Goal: Information Seeking & Learning: Learn about a topic

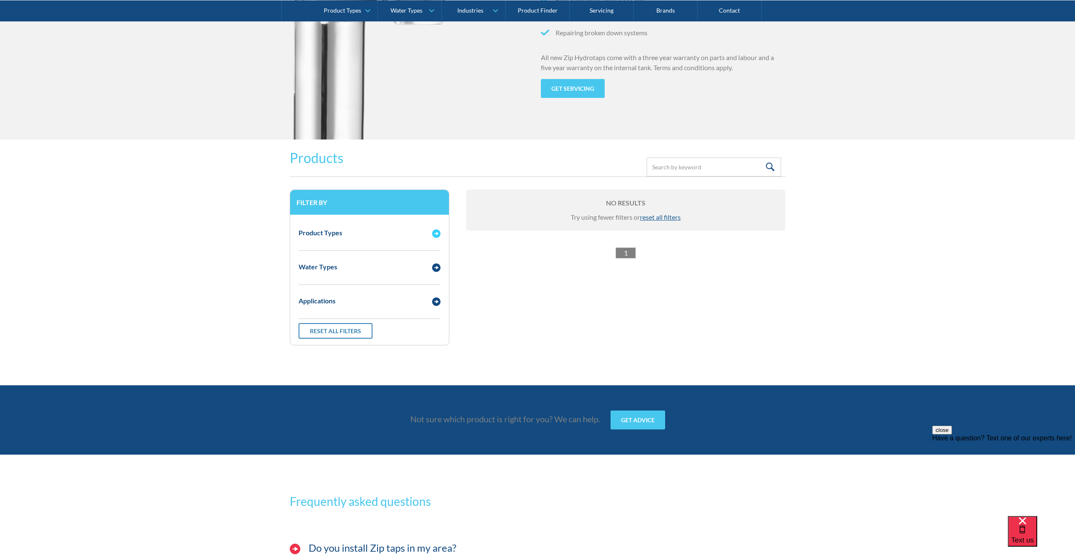
click at [436, 235] on img "Email Form 3" at bounding box center [436, 233] width 8 height 8
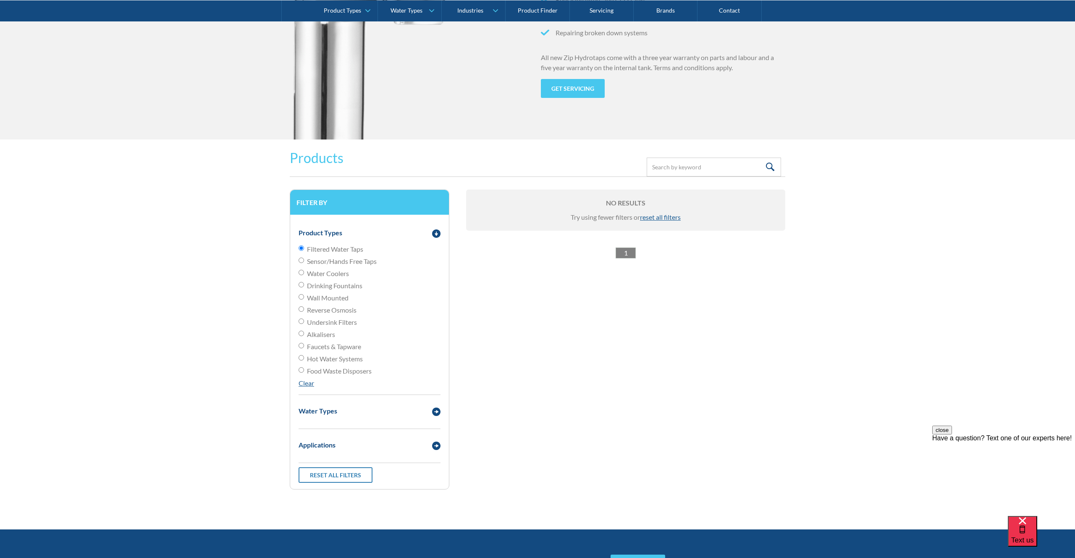
click at [302, 262] on input "Sensor/Hands Free Taps" at bounding box center [301, 260] width 5 height 5
radio input "true"
click at [301, 248] on input "Filtered Water Taps" at bounding box center [301, 247] width 5 height 5
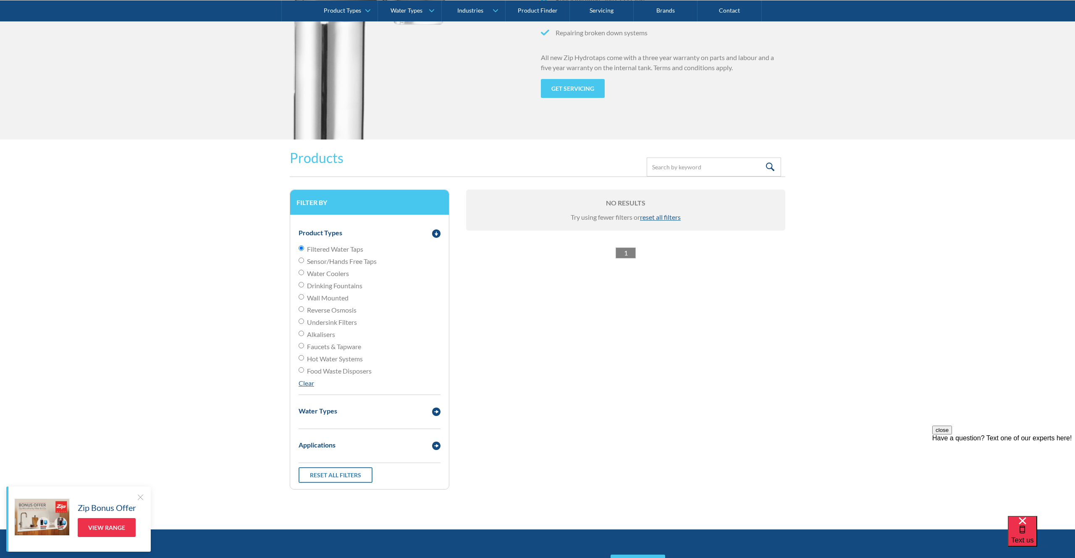
click at [308, 385] on link "Clear" at bounding box center [307, 383] width 16 height 8
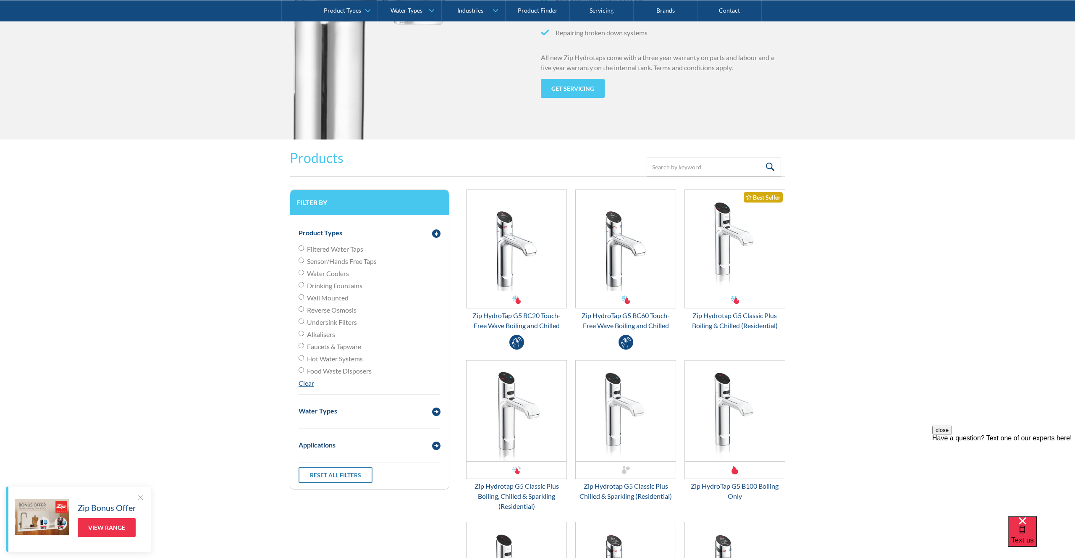
click at [303, 248] on input "Filtered Water Taps" at bounding box center [301, 247] width 5 height 5
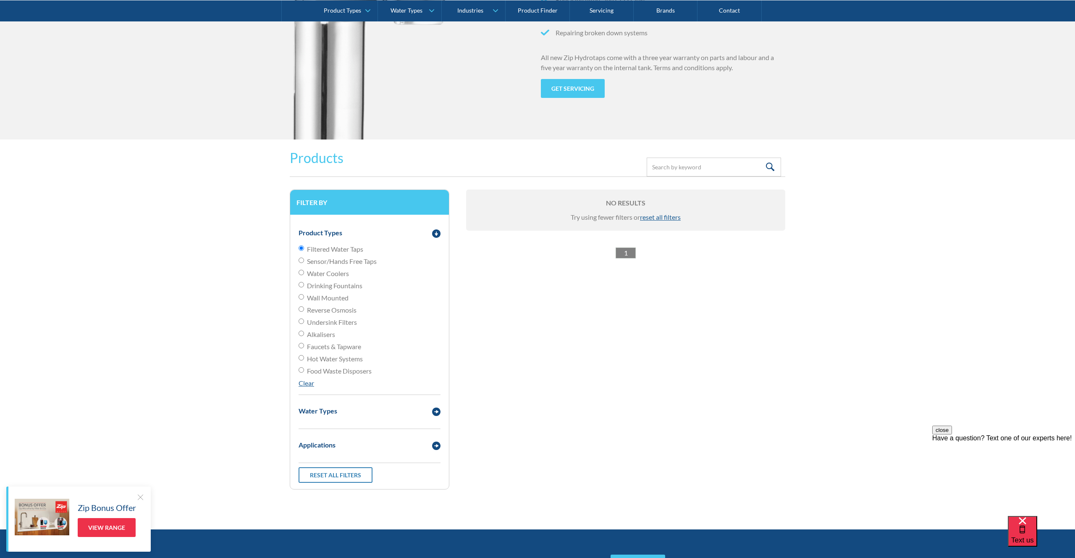
click at [308, 384] on link "Clear" at bounding box center [307, 383] width 16 height 8
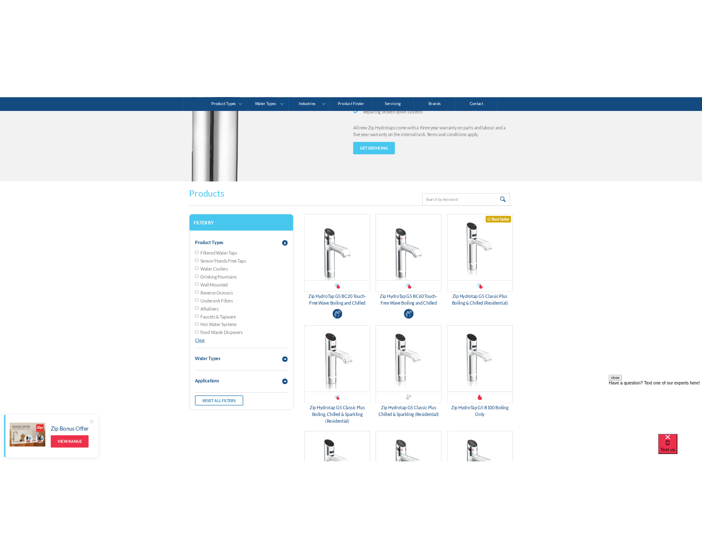
scroll to position [983, 0]
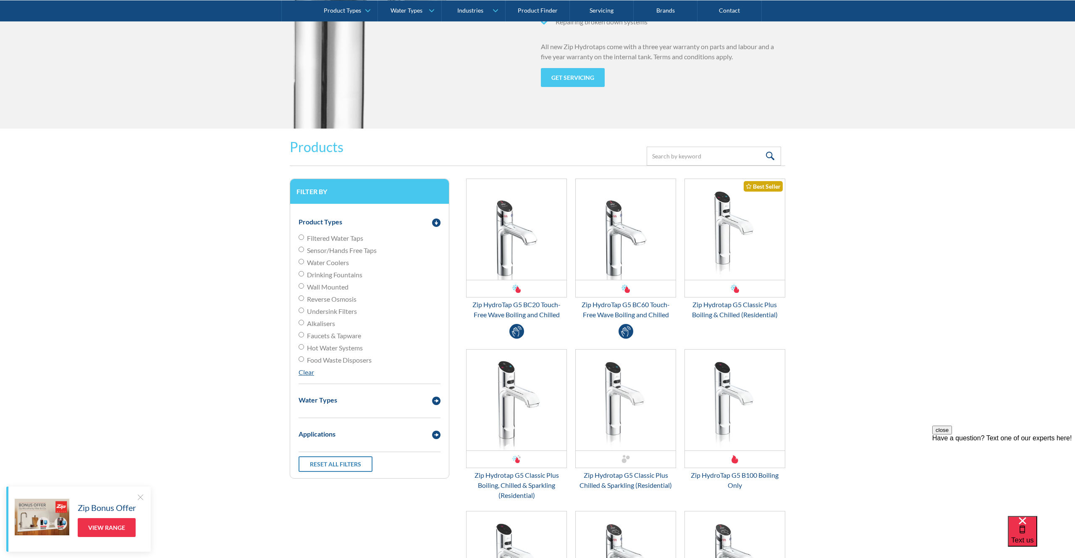
click at [301, 238] on input "Filtered Water Taps" at bounding box center [301, 236] width 5 height 5
radio input "true"
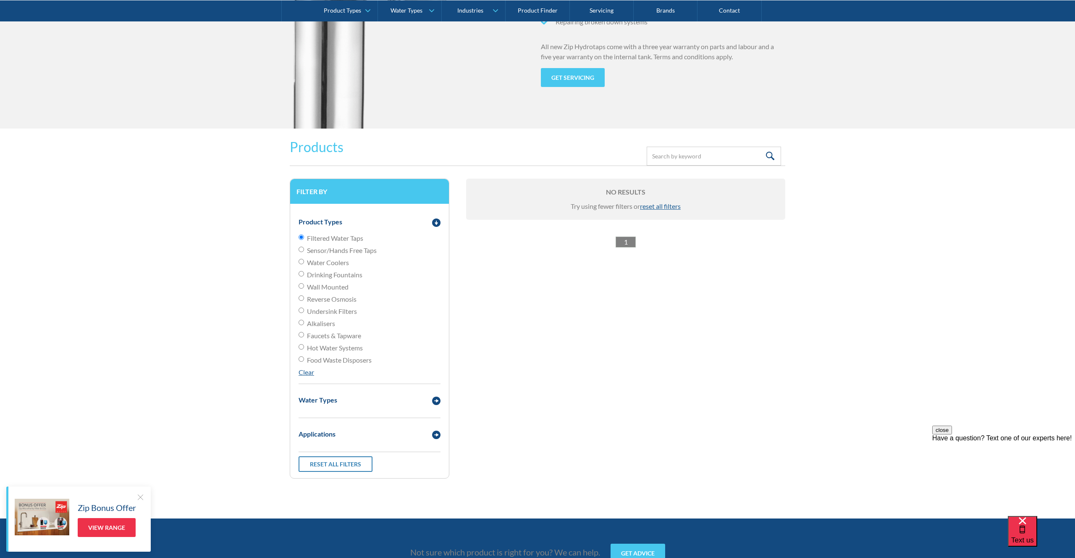
click at [303, 344] on input "Hot Water Systems" at bounding box center [301, 346] width 5 height 5
click at [306, 372] on link "Clear" at bounding box center [307, 372] width 16 height 8
radio input "false"
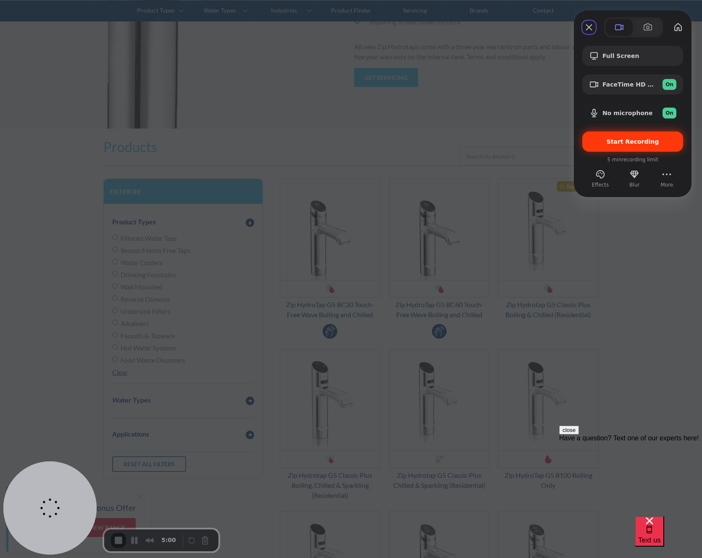
click at [638, 141] on span "Start Recording" at bounding box center [633, 141] width 53 height 7
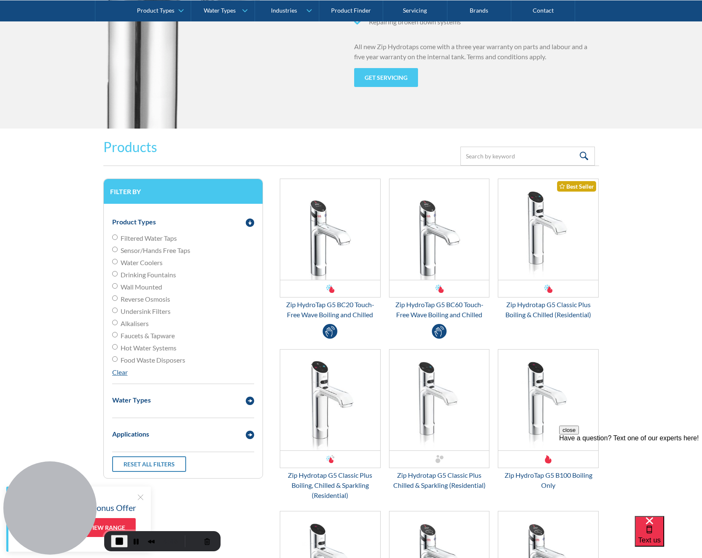
click at [117, 236] on input "Filtered Water Taps" at bounding box center [114, 236] width 5 height 5
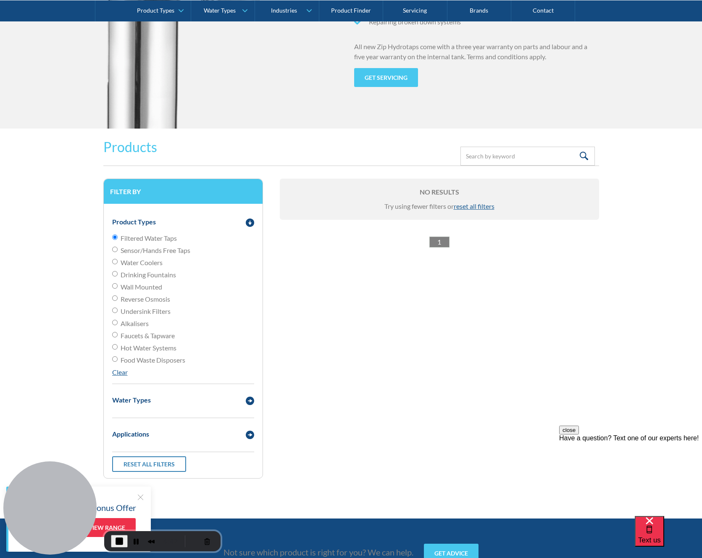
click at [121, 373] on link "Clear" at bounding box center [120, 372] width 16 height 8
radio input "false"
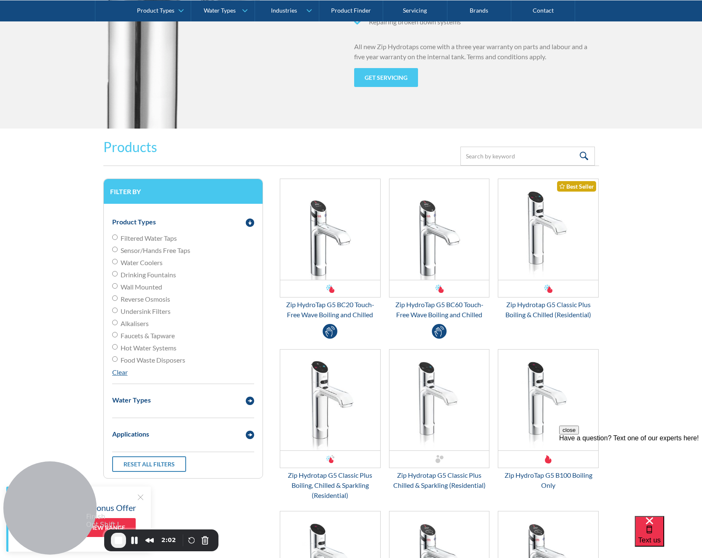
click at [119, 541] on span "End Recording" at bounding box center [118, 540] width 10 height 10
